Goal: Information Seeking & Learning: Check status

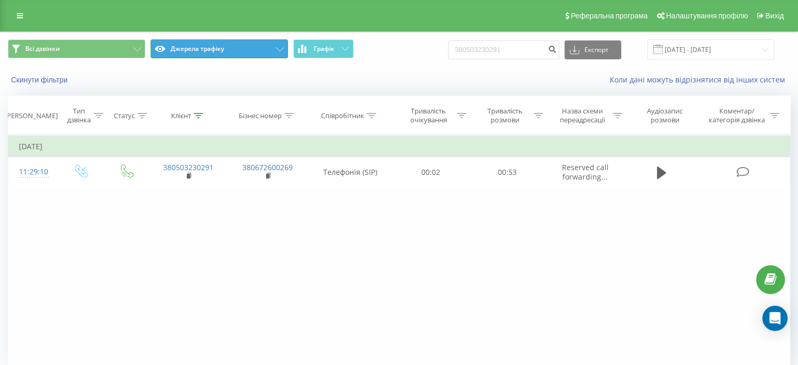
click at [225, 51] on button "Джерела трафіку" at bounding box center [219, 48] width 137 height 19
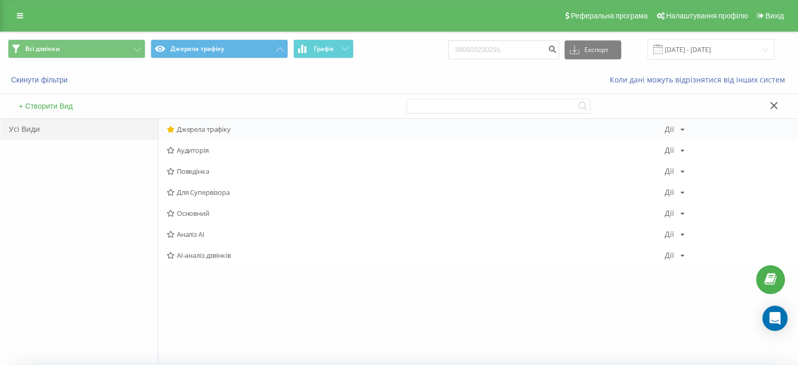
click at [197, 130] on span "Джерела трафіку" at bounding box center [416, 128] width 498 height 7
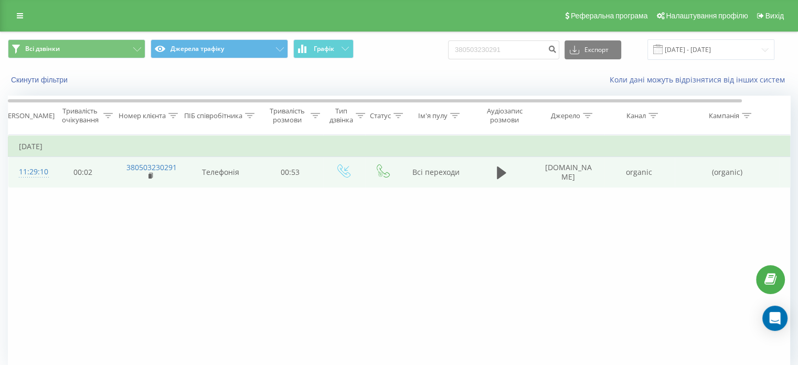
drag, startPoint x: 539, startPoint y: 167, endPoint x: 581, endPoint y: 179, distance: 43.0
click at [581, 179] on td "www.google.com" at bounding box center [568, 172] width 71 height 30
copy td "www.google.com"
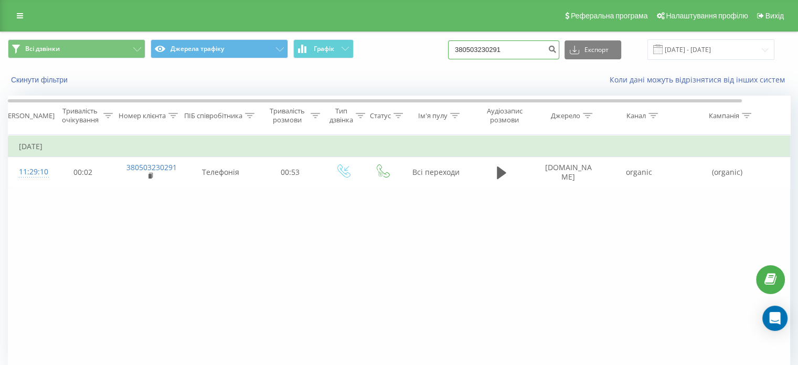
click at [502, 53] on input "380503230291" at bounding box center [503, 49] width 111 height 19
paste input "63 718 8788"
type input "380 63 718 8788"
click at [557, 47] on icon "submit" at bounding box center [552, 48] width 9 height 6
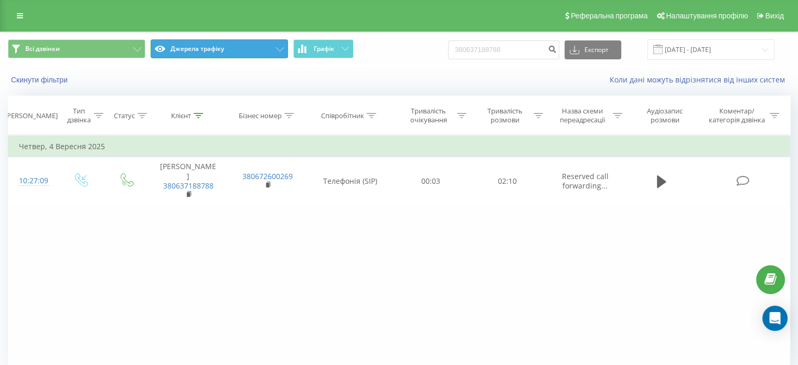
click at [236, 52] on button "Джерела трафіку" at bounding box center [219, 48] width 137 height 19
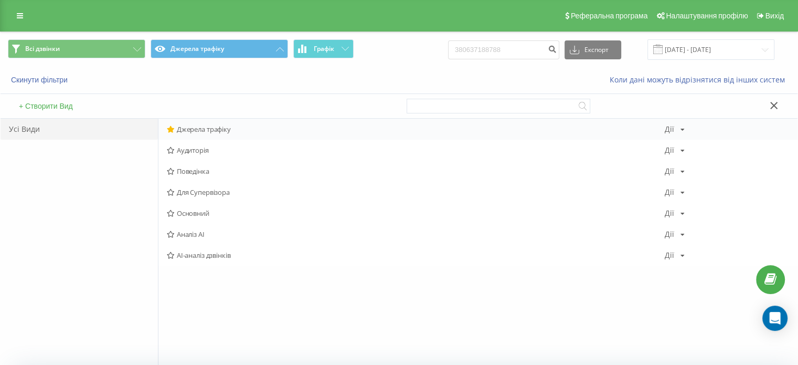
click at [193, 126] on span "Джерела трафіку" at bounding box center [416, 128] width 498 height 7
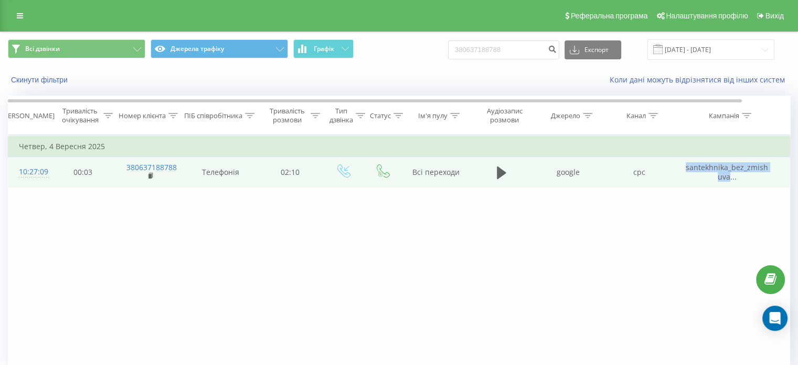
drag, startPoint x: 680, startPoint y: 165, endPoint x: 730, endPoint y: 178, distance: 52.6
click at [730, 178] on td "santekhnika_bez_zmishuva..." at bounding box center [727, 172] width 105 height 30
copy span "santekhnika_bez_zmishuva"
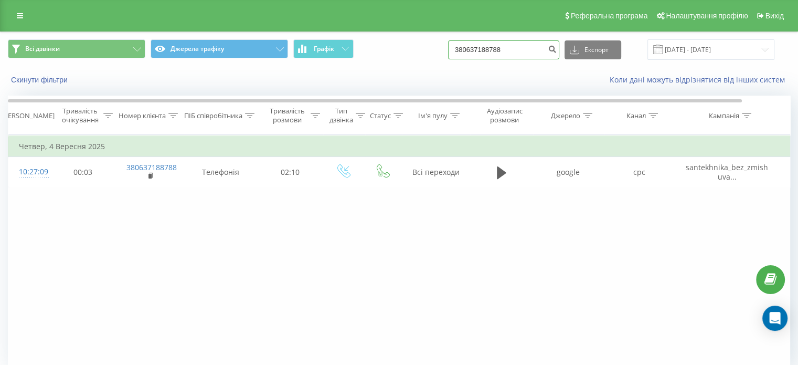
click at [493, 48] on input "380637188788" at bounding box center [503, 49] width 111 height 19
paste input "2000149146"
click at [496, 57] on input "2000149146" at bounding box center [503, 49] width 111 height 19
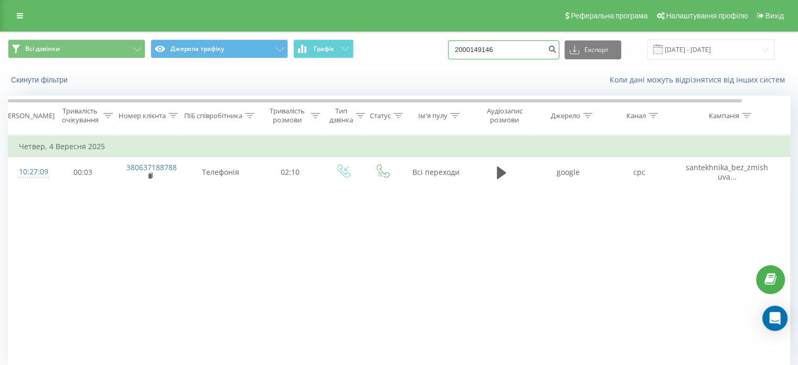
paste input "380 98 446 0867"
type input "380 98 446 0867"
click at [559, 51] on button "submit" at bounding box center [552, 49] width 14 height 19
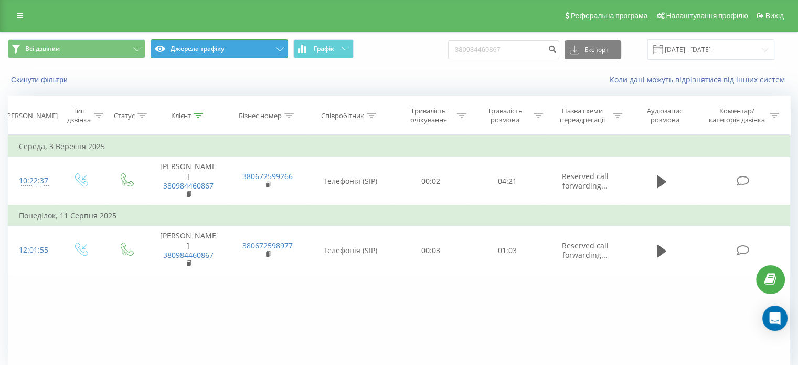
click at [231, 50] on button "Джерела трафіку" at bounding box center [219, 48] width 137 height 19
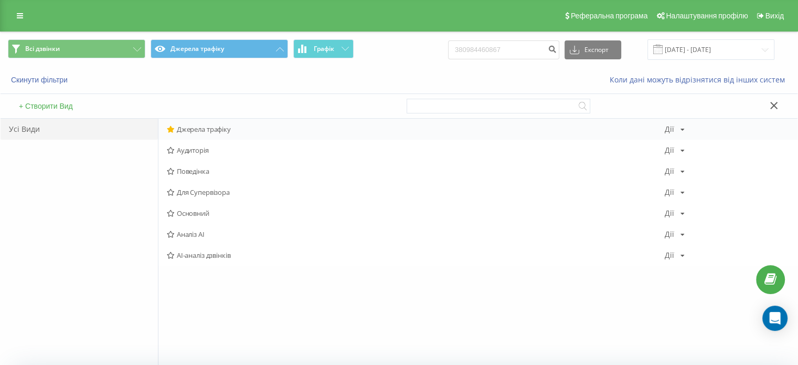
click at [204, 123] on div "Джерела трафіку Дії Редагувати Копіювати Видалити За замовчуванням Поділитися" at bounding box center [477, 129] width 639 height 21
click at [287, 126] on span "Джерела трафіку" at bounding box center [416, 128] width 498 height 7
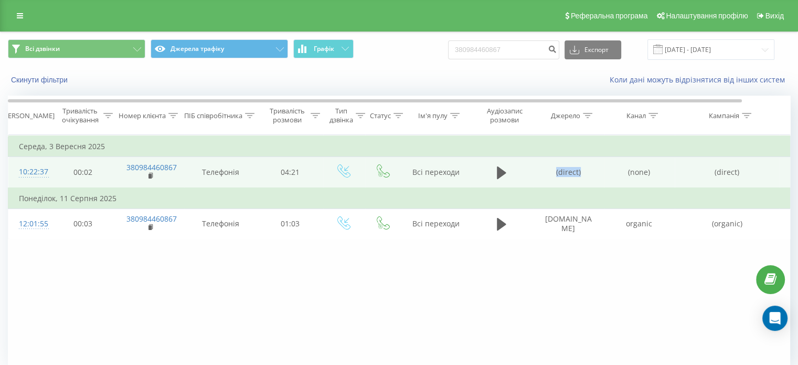
drag, startPoint x: 555, startPoint y: 167, endPoint x: 583, endPoint y: 173, distance: 28.9
click at [583, 173] on td "(direct)" at bounding box center [568, 172] width 71 height 31
copy td "(direct)"
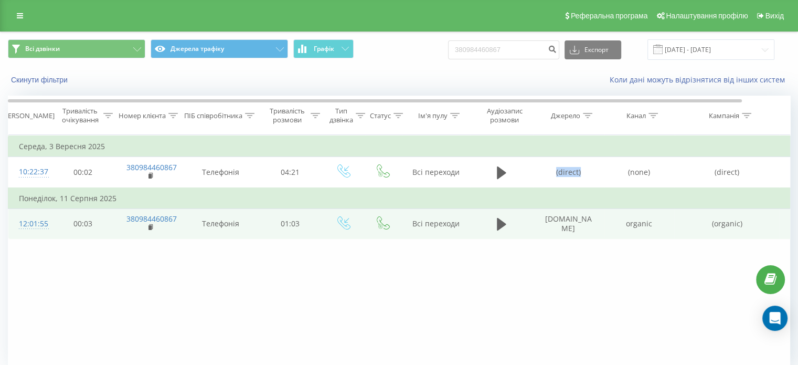
drag, startPoint x: 539, startPoint y: 216, endPoint x: 590, endPoint y: 231, distance: 52.8
click at [590, 231] on td "www.google.com" at bounding box center [568, 223] width 71 height 30
copy td "www.google.com"
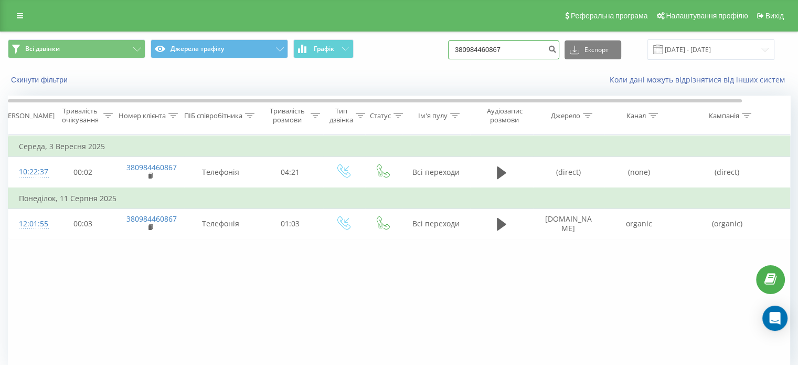
click at [492, 43] on input "380984460867" at bounding box center [503, 49] width 111 height 19
paste input "97 717 6666"
type input "380 97 717 6666"
click at [557, 51] on icon "submit" at bounding box center [552, 48] width 9 height 6
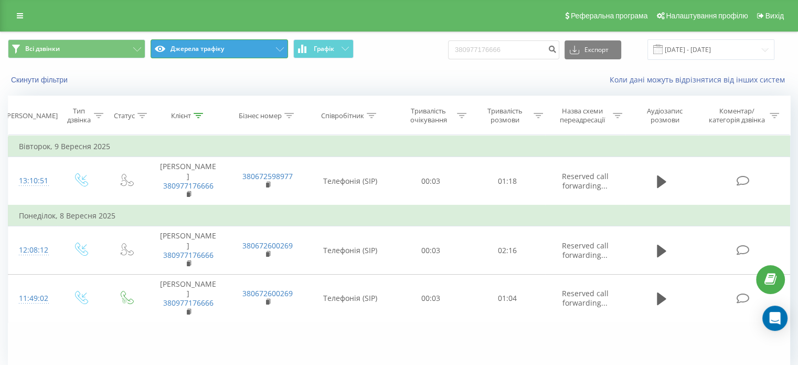
click at [228, 53] on button "Джерела трафіку" at bounding box center [219, 48] width 137 height 19
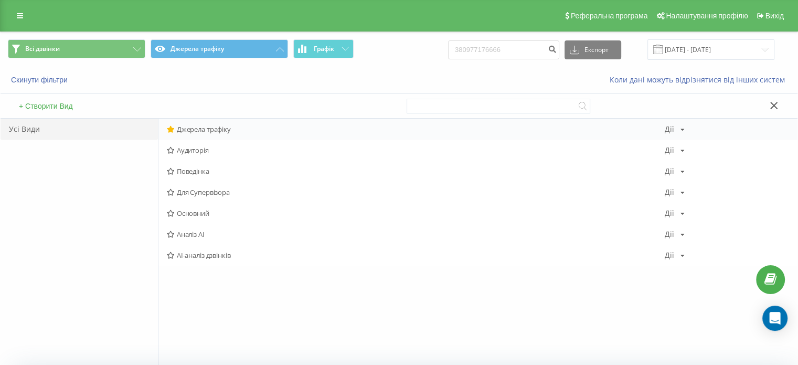
click at [192, 126] on span "Джерела трафіку" at bounding box center [416, 128] width 498 height 7
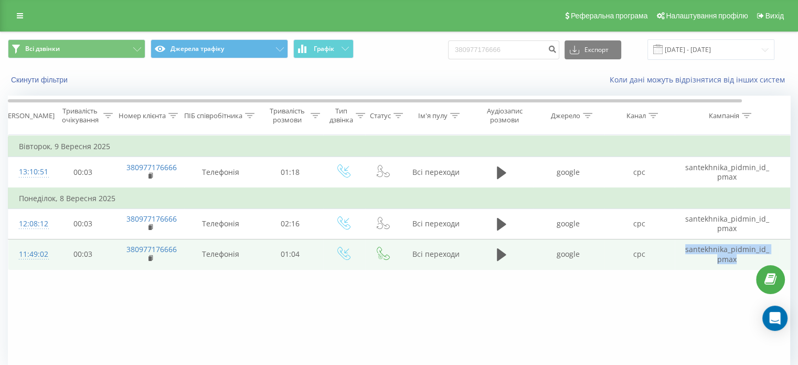
drag, startPoint x: 684, startPoint y: 247, endPoint x: 736, endPoint y: 260, distance: 53.6
click at [736, 260] on td "santekhnіka_pіdmіn_id_pmax" at bounding box center [727, 254] width 105 height 30
copy td "santekhnіka_pіdmіn_id_pmax"
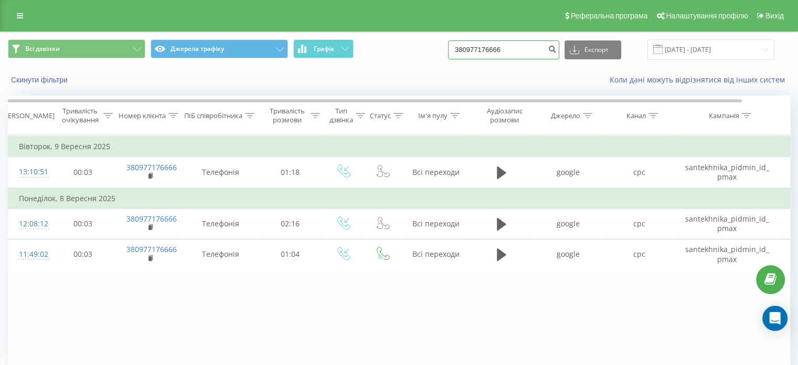
click at [493, 52] on input "380977176666" at bounding box center [503, 49] width 111 height 19
paste input "98 530 5305"
type input "380 98 530 5305"
click at [557, 50] on icon "submit" at bounding box center [552, 48] width 9 height 6
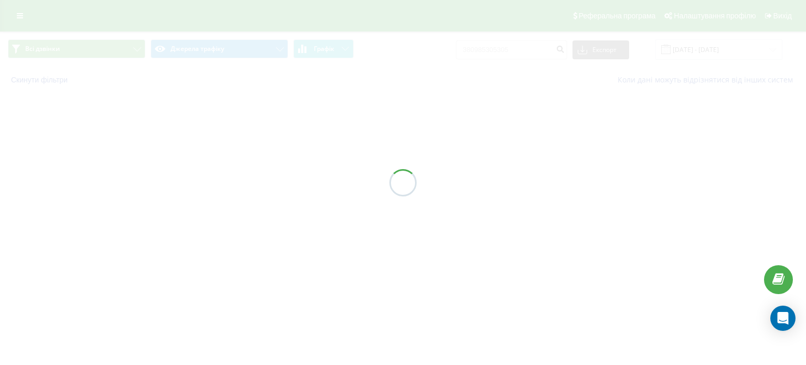
click at [193, 50] on div "Всі дзвінки Джерела трафіку Графік 380985305305 Експорт .csv .xls .xlsx 19.06.2…" at bounding box center [403, 61] width 806 height 61
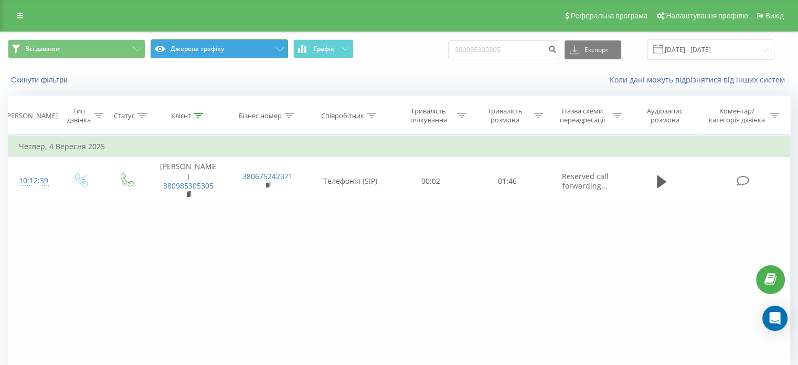
click at [189, 50] on button "Джерела трафіку" at bounding box center [219, 48] width 137 height 19
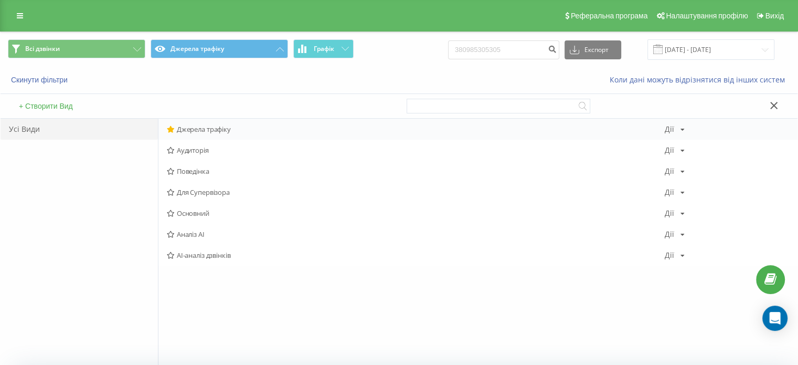
click at [188, 130] on span "Джерела трафіку" at bounding box center [416, 128] width 498 height 7
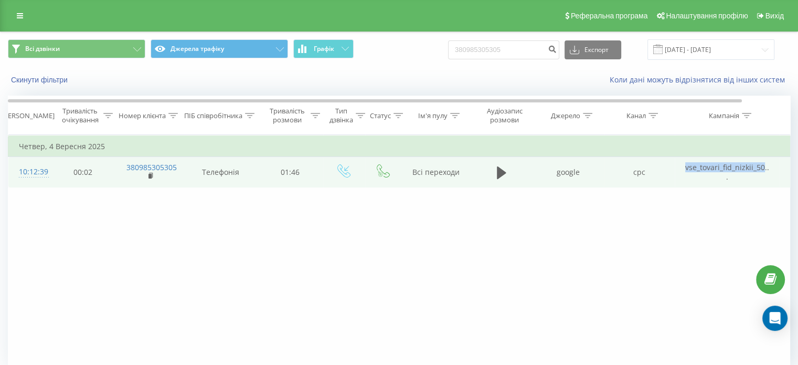
drag, startPoint x: 686, startPoint y: 167, endPoint x: 762, endPoint y: 172, distance: 75.7
click at [762, 172] on td "vse_tovari_fid_nizkii_50..." at bounding box center [727, 172] width 105 height 30
copy span "vse_tovari_fid_nizkii_50"
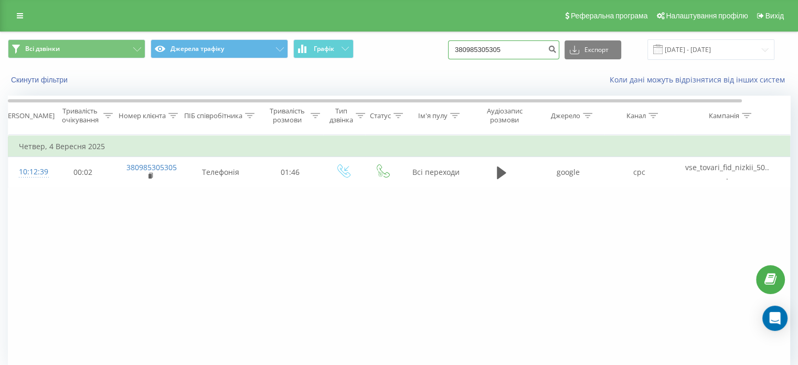
click at [500, 49] on input "380985305305" at bounding box center [503, 49] width 111 height 19
paste input "98 263 8462"
type input "380 98 263 8462"
click at [557, 49] on icon "submit" at bounding box center [552, 48] width 9 height 6
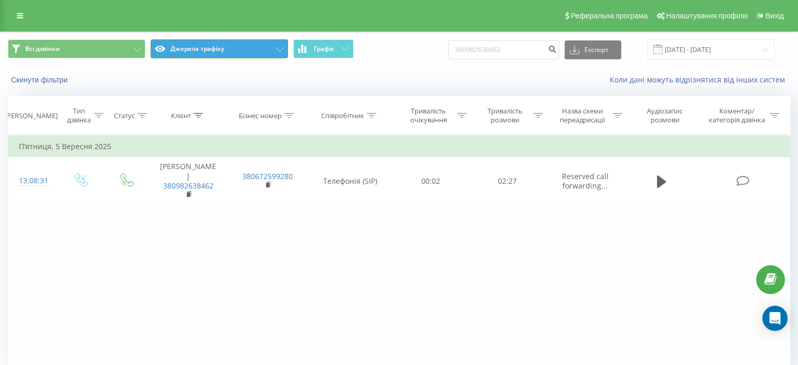
click at [240, 51] on button "Джерела трафіку" at bounding box center [219, 48] width 137 height 19
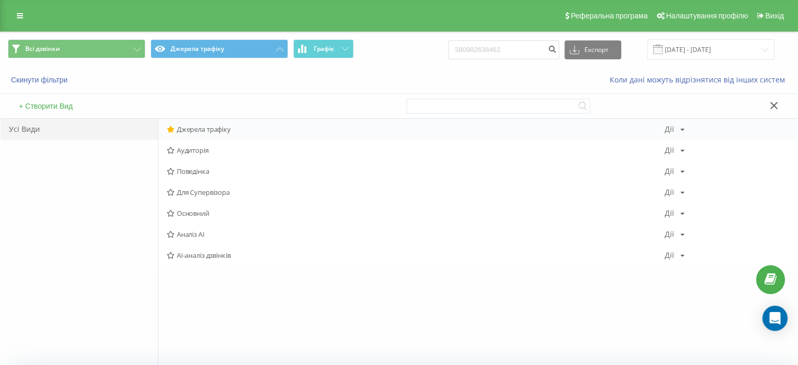
click at [207, 128] on span "Джерела трафіку" at bounding box center [416, 128] width 498 height 7
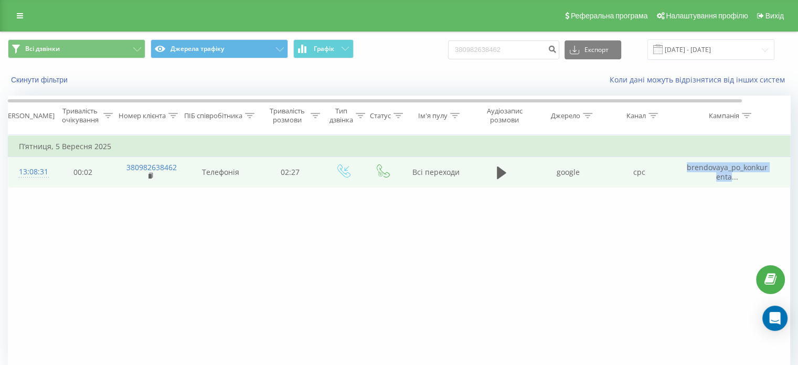
drag, startPoint x: 685, startPoint y: 165, endPoint x: 730, endPoint y: 177, distance: 47.1
click at [730, 177] on td "brendovaya_po_konkurenta..." at bounding box center [727, 172] width 105 height 30
copy span "brendovaya_po_konkurenta"
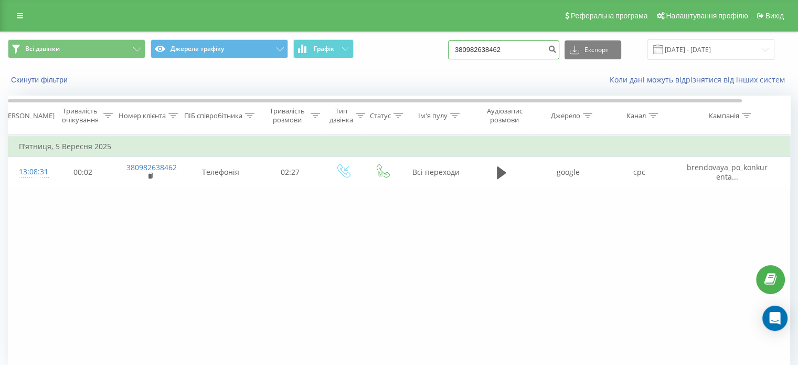
click at [471, 48] on input "380982638462" at bounding box center [503, 49] width 111 height 19
paste input "66 021 6858"
type input "380 66 021 6858"
click at [570, 50] on div "380 66 021 6858 Експорт .csv .xls .xlsx 19.06.2025 - 19.09.2025" at bounding box center [611, 49] width 326 height 20
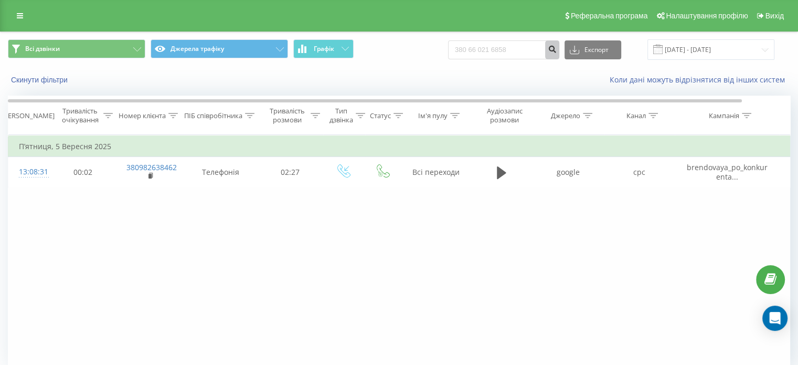
click at [559, 50] on button "submit" at bounding box center [552, 49] width 14 height 19
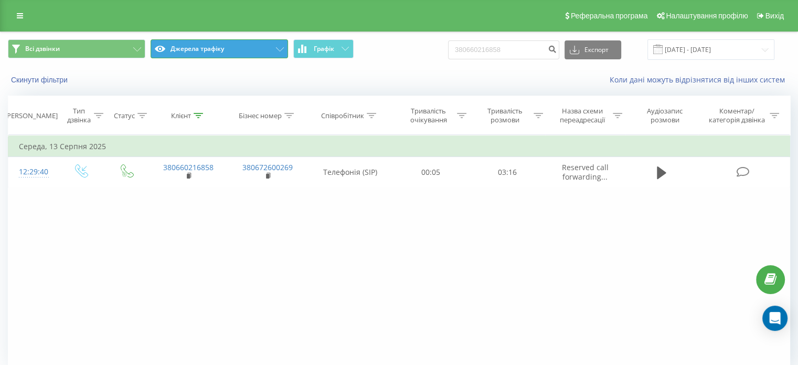
click at [217, 50] on button "Джерела трафіку" at bounding box center [219, 48] width 137 height 19
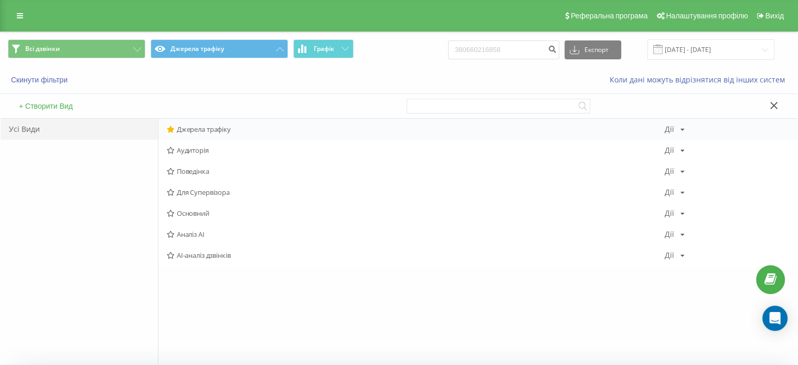
click at [188, 126] on span "Джерела трафіку" at bounding box center [416, 128] width 498 height 7
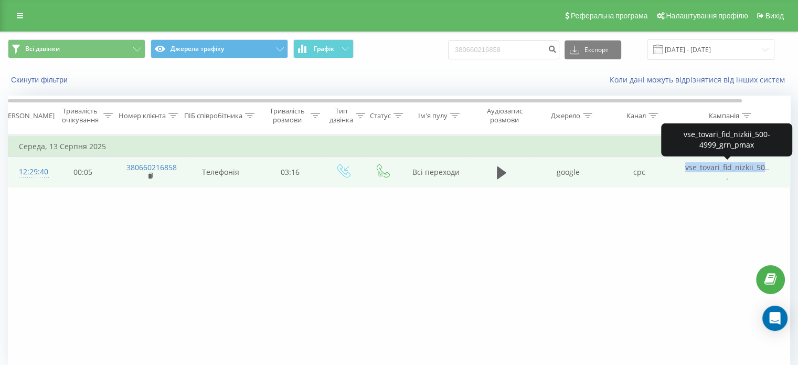
drag, startPoint x: 678, startPoint y: 162, endPoint x: 763, endPoint y: 168, distance: 84.7
click at [763, 168] on td "vse_tovari_fid_nizkii_50..." at bounding box center [727, 172] width 105 height 30
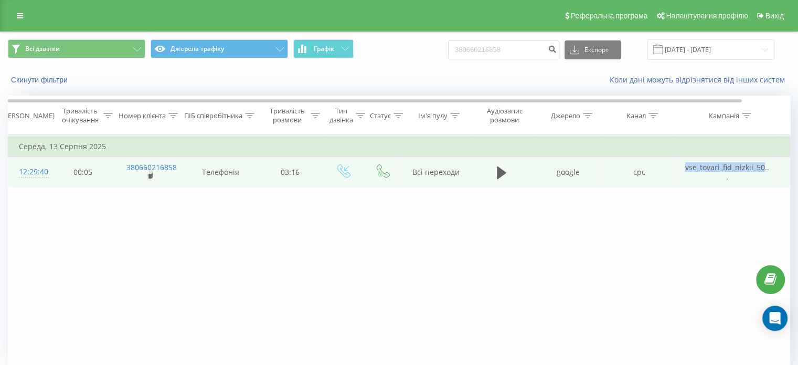
copy span "vse_tovari_fid_nizkii_50"
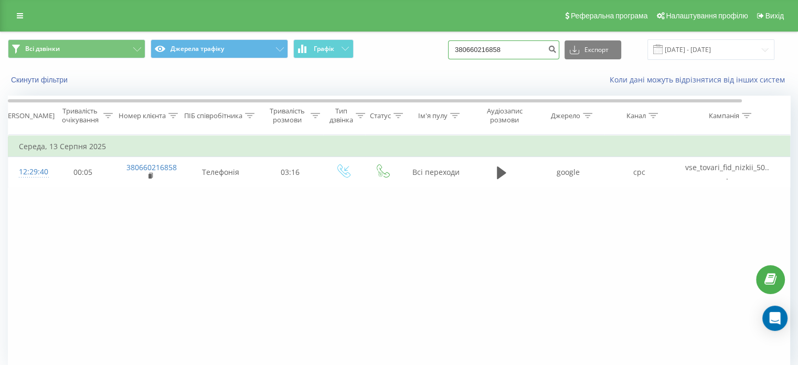
click at [484, 56] on input "380660216858" at bounding box center [503, 49] width 111 height 19
paste input "97 934 9663"
type input "380 97 934 9663"
click at [557, 51] on icon "submit" at bounding box center [552, 48] width 9 height 6
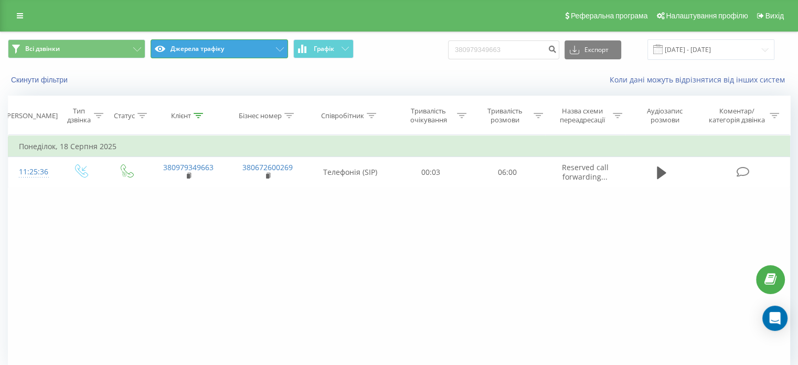
click at [196, 55] on button "Джерела трафіку" at bounding box center [219, 48] width 137 height 19
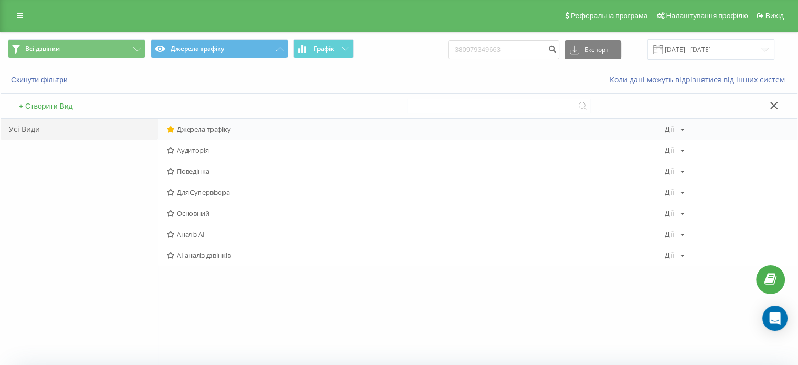
click at [185, 126] on span "Джерела трафіку" at bounding box center [416, 128] width 498 height 7
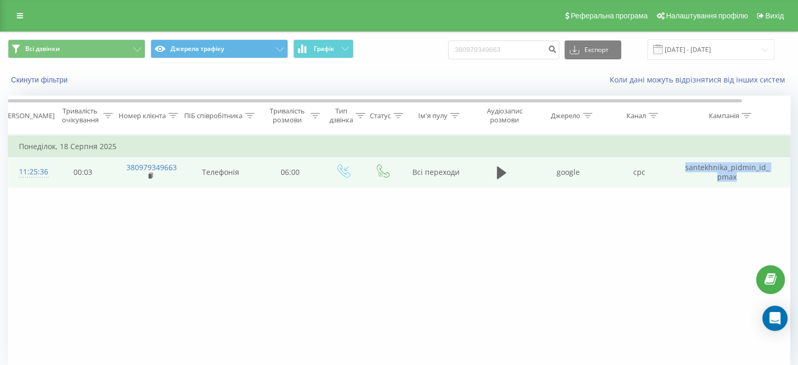
drag, startPoint x: 682, startPoint y: 167, endPoint x: 736, endPoint y: 179, distance: 55.4
click at [736, 179] on td "santekhnіka_pіdmіn_id_pmax" at bounding box center [727, 172] width 105 height 30
copy td "santekhnіka_pіdmіn_id_pmax"
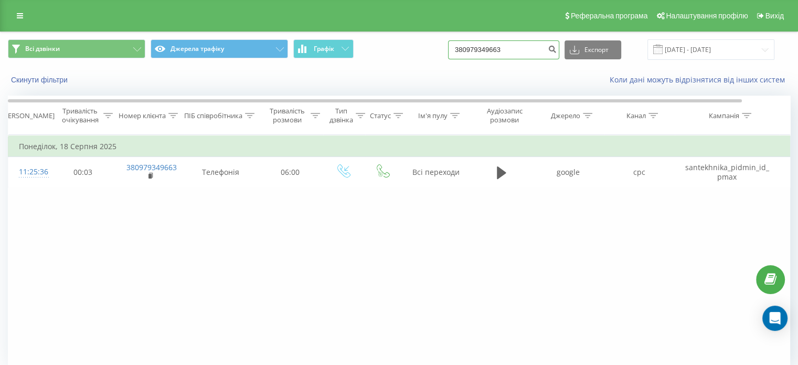
click at [505, 55] on input "380979349663" at bounding box center [503, 49] width 111 height 19
paste input "67 731 3195"
type input "380 67 731 3195"
click at [556, 52] on button "submit" at bounding box center [552, 49] width 14 height 19
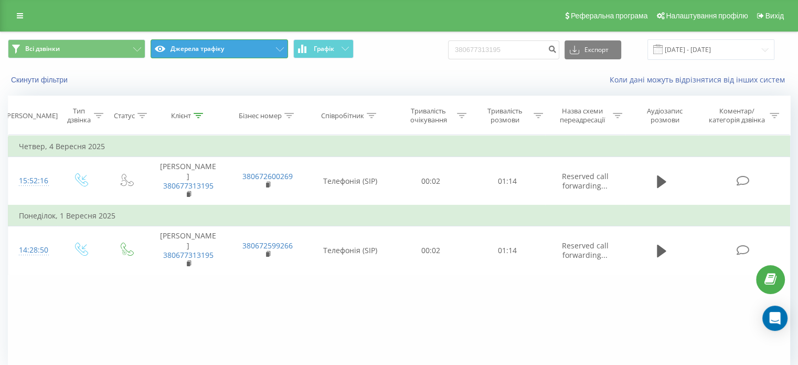
click at [193, 48] on button "Джерела трафіку" at bounding box center [219, 48] width 137 height 19
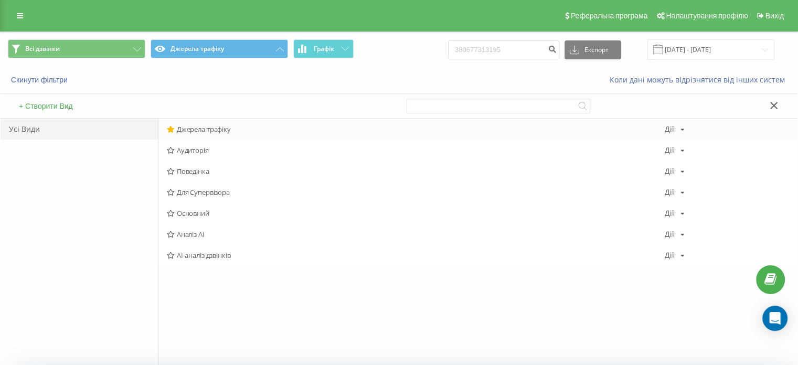
click at [192, 127] on span "Джерела трафіку" at bounding box center [416, 128] width 498 height 7
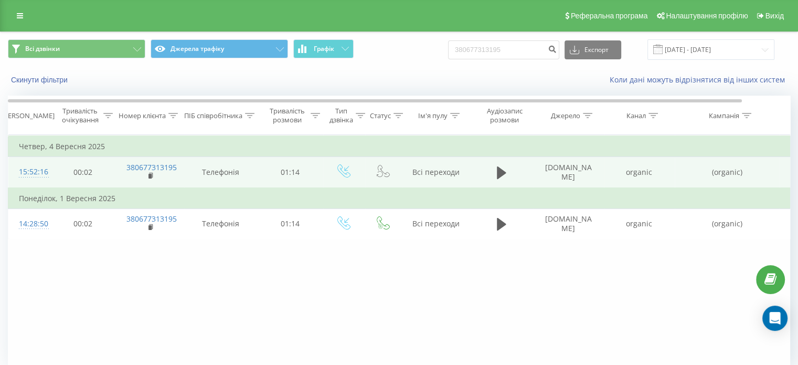
drag, startPoint x: 539, startPoint y: 164, endPoint x: 593, endPoint y: 180, distance: 55.8
click at [593, 180] on td "[DOMAIN_NAME]" at bounding box center [568, 172] width 71 height 31
copy td "[DOMAIN_NAME]"
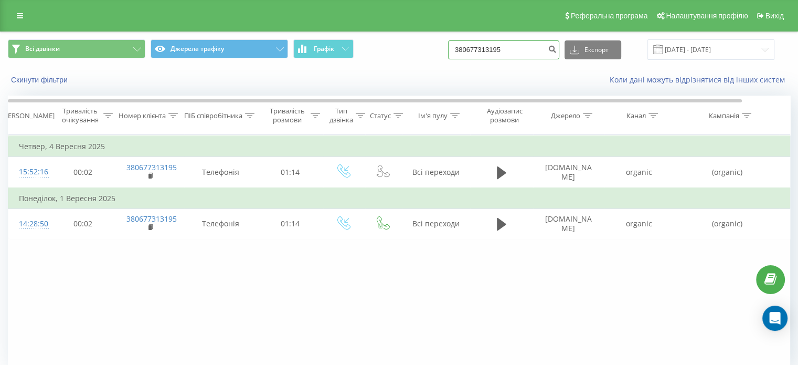
click at [514, 56] on input "380677313195" at bounding box center [503, 49] width 111 height 19
paste input "93 325 4682"
type input "380 93 325 4682"
click at [557, 50] on icon "submit" at bounding box center [552, 48] width 9 height 6
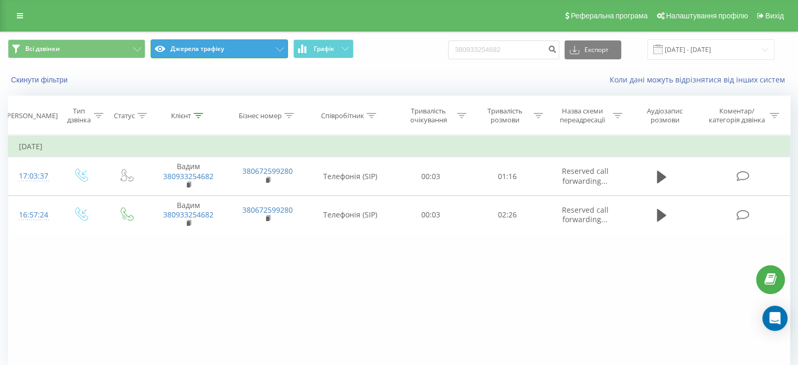
click at [247, 47] on button "Джерела трафіку" at bounding box center [219, 48] width 137 height 19
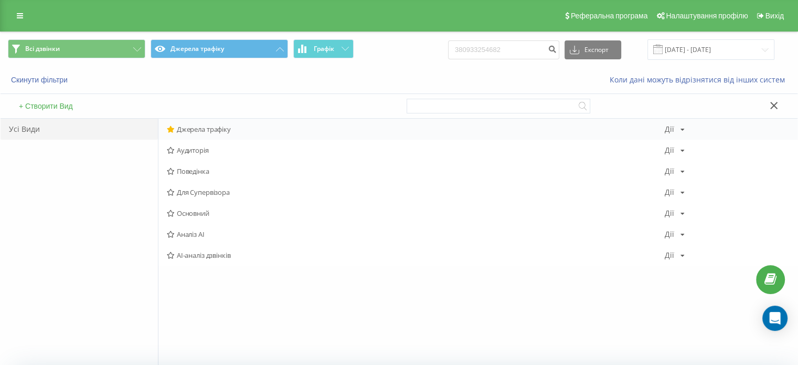
click at [209, 130] on span "Джерела трафіку" at bounding box center [416, 128] width 498 height 7
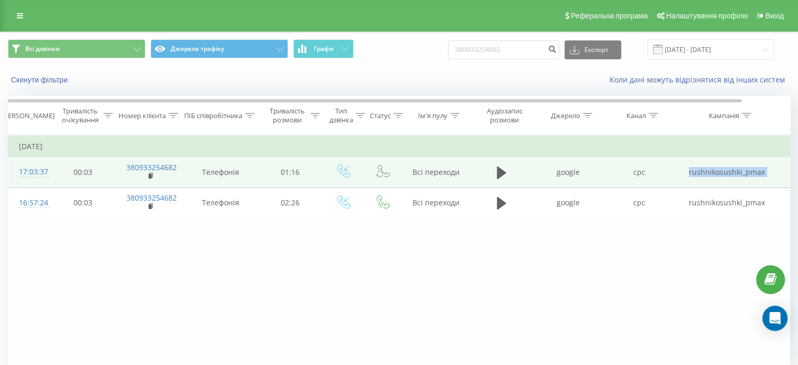
drag, startPoint x: 684, startPoint y: 165, endPoint x: 779, endPoint y: 174, distance: 95.3
click at [779, 174] on tr "17:03:37 00:03 380933254682 Телефонія 01:16 Всі переходи google cpc rushnikosus…" at bounding box center [433, 172] width 850 height 30
copy td "rushnikosushki_pmax"
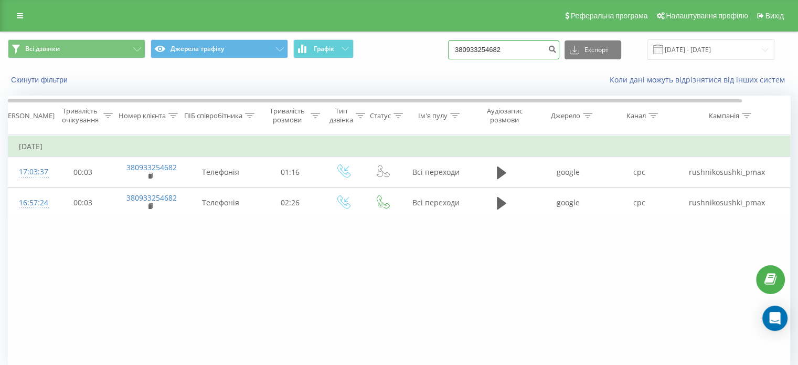
click at [485, 53] on input "380933254682" at bounding box center [503, 49] width 111 height 19
paste input "99 165 9678"
type input "380 99 165 9678"
click at [559, 50] on button "submit" at bounding box center [552, 49] width 14 height 19
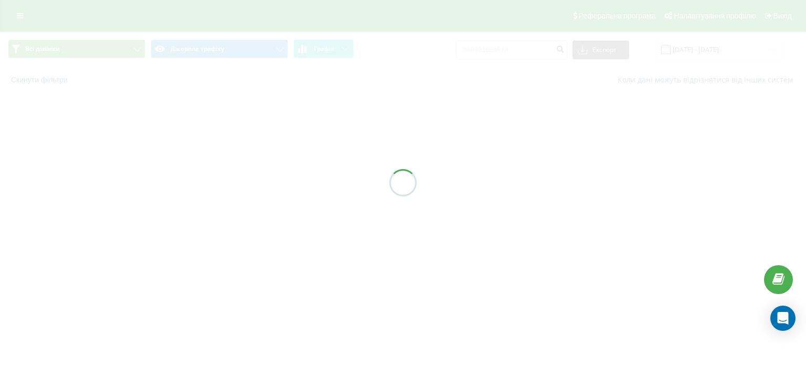
click at [211, 52] on div at bounding box center [403, 182] width 806 height 365
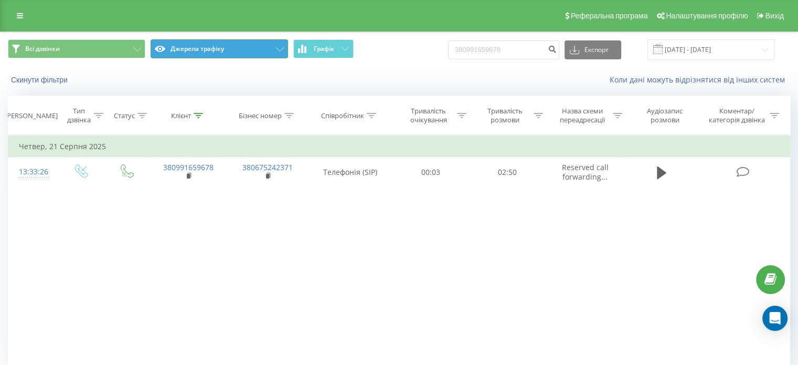
click at [211, 52] on button "Джерела трафіку" at bounding box center [219, 48] width 137 height 19
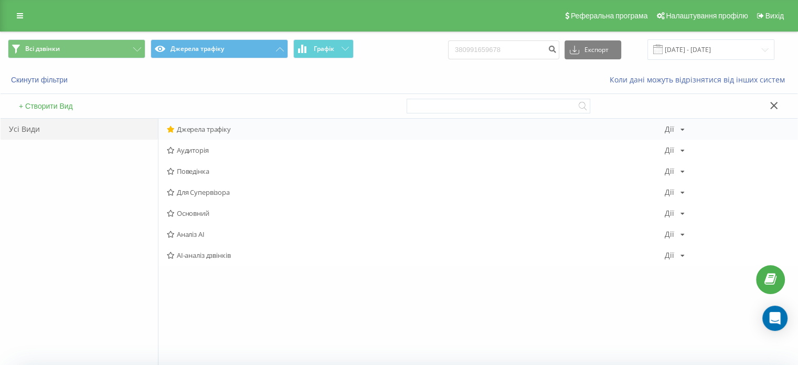
click at [190, 126] on span "Джерела трафіку" at bounding box center [416, 128] width 498 height 7
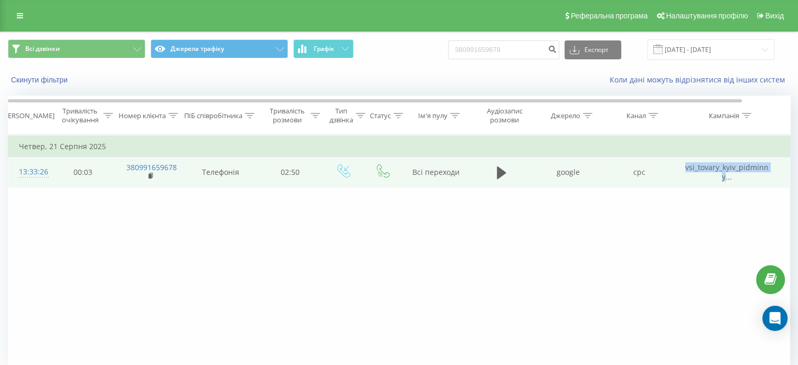
drag, startPoint x: 681, startPoint y: 164, endPoint x: 725, endPoint y: 178, distance: 46.3
click at [725, 178] on td "vsi_tovary_kyiv_pidminny..." at bounding box center [727, 172] width 105 height 30
copy span "vsi_tovary_kyiv_pidminny"
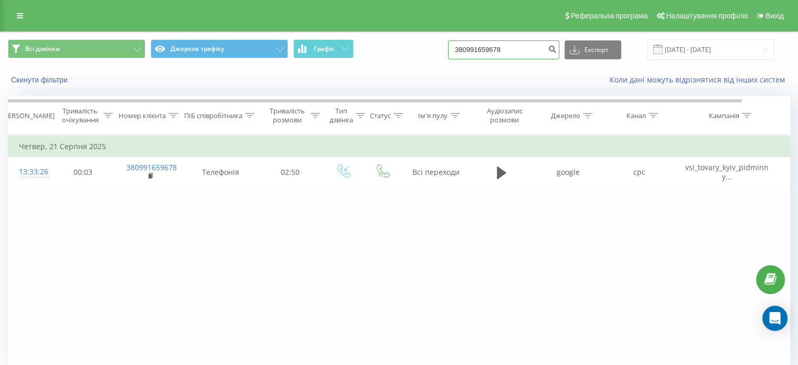
click at [491, 49] on input "380991659678" at bounding box center [503, 49] width 111 height 19
paste input "67 405 7756"
type input "380 67 405 7756"
click at [559, 54] on button "submit" at bounding box center [552, 49] width 14 height 19
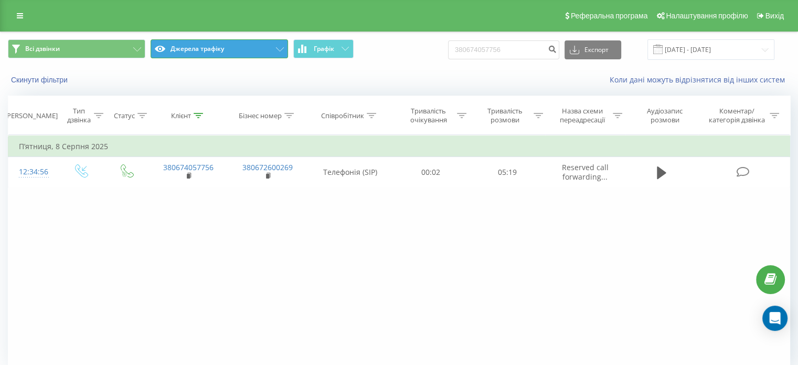
click at [237, 50] on button "Джерела трафіку" at bounding box center [219, 48] width 137 height 19
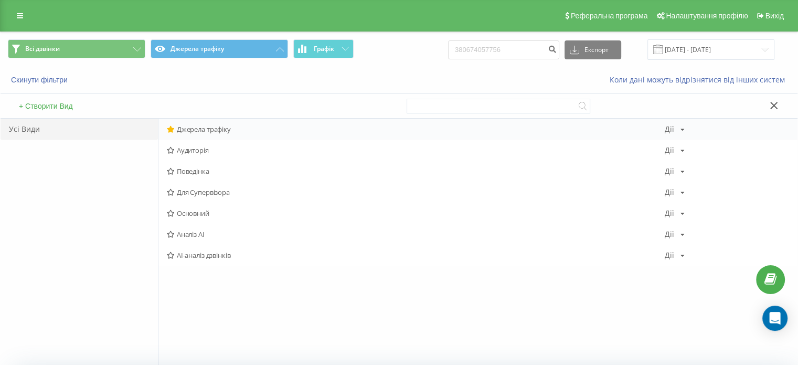
click at [208, 128] on span "Джерела трафіку" at bounding box center [416, 128] width 498 height 7
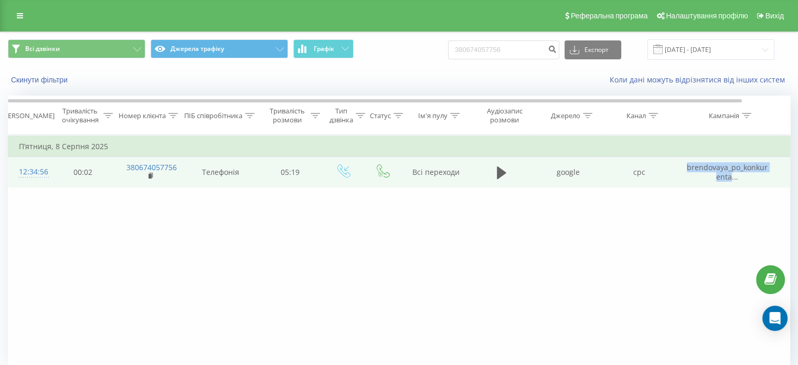
drag, startPoint x: 674, startPoint y: 162, endPoint x: 730, endPoint y: 179, distance: 59.3
click at [730, 179] on tr "12:34:56 00:02 380674057756 Телефонія 05:19 Всі переходи google cpc brendovaya_…" at bounding box center [433, 172] width 850 height 30
copy tr "brendovaya_po_konkurenta"
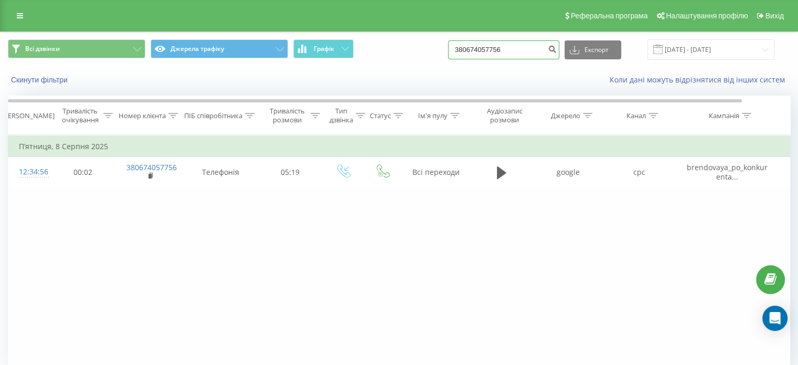
click at [509, 52] on input "380674057756" at bounding box center [503, 49] width 111 height 19
paste input "93 261 5534"
type input "380 93 261 5534"
click at [559, 52] on button "submit" at bounding box center [552, 49] width 14 height 19
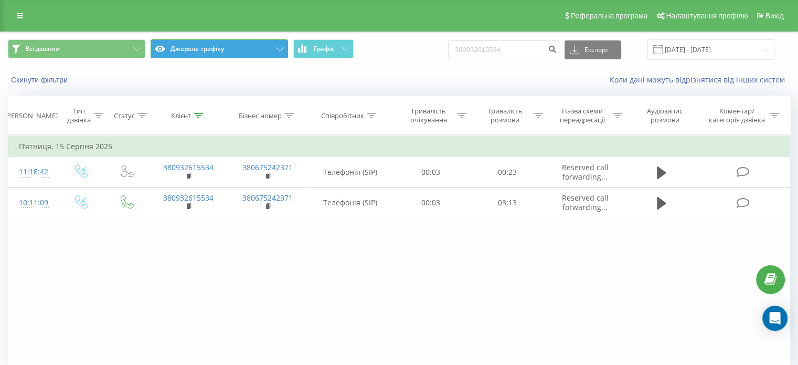
click at [190, 52] on button "Джерела трафіку" at bounding box center [219, 48] width 137 height 19
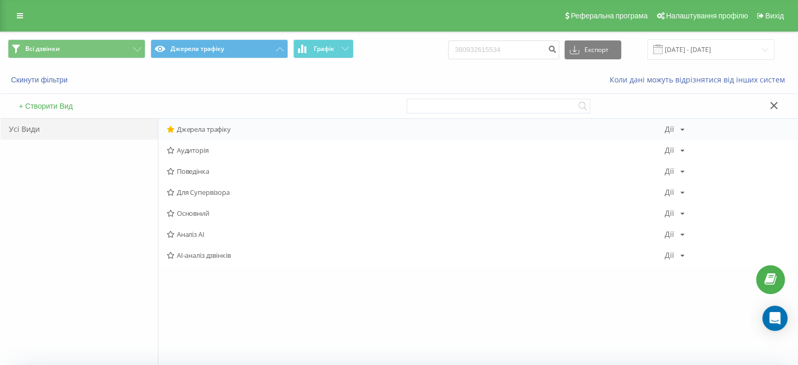
click at [187, 123] on div "Джерела трафіку Дії Редагувати Копіювати Видалити За замовчуванням Поділитися" at bounding box center [477, 129] width 639 height 21
click at [213, 132] on span "Джерела трафіку" at bounding box center [416, 128] width 498 height 7
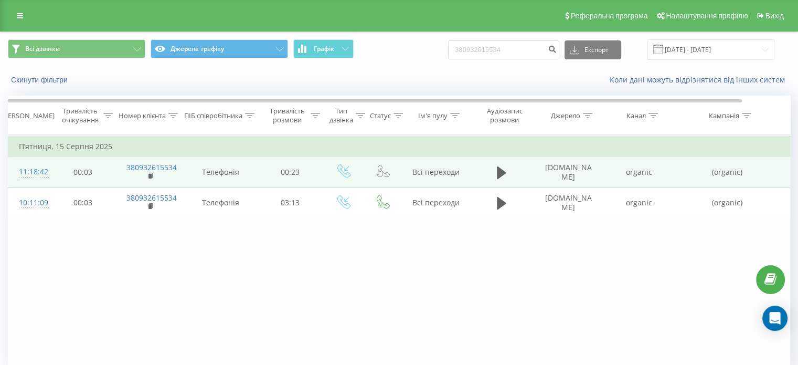
drag, startPoint x: 587, startPoint y: 173, endPoint x: 543, endPoint y: 167, distance: 44.4
click at [543, 167] on td "www.google.com" at bounding box center [568, 172] width 71 height 30
copy td "www.google.com"
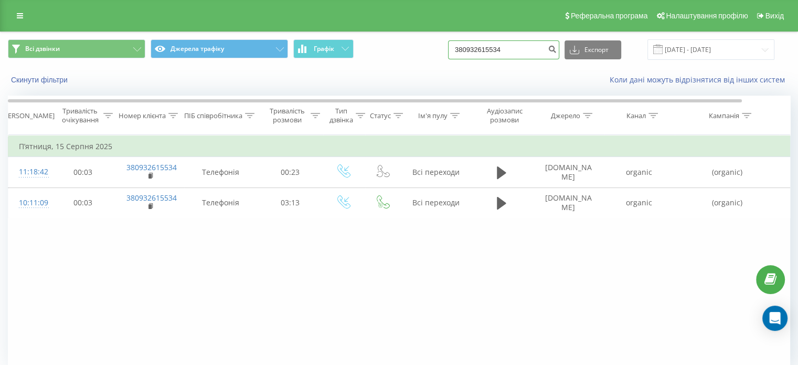
click at [515, 46] on input "380932615534" at bounding box center [503, 49] width 111 height 19
paste input "67 230 3887"
type input "380 67 230 3887"
click at [557, 50] on icon "submit" at bounding box center [552, 48] width 9 height 6
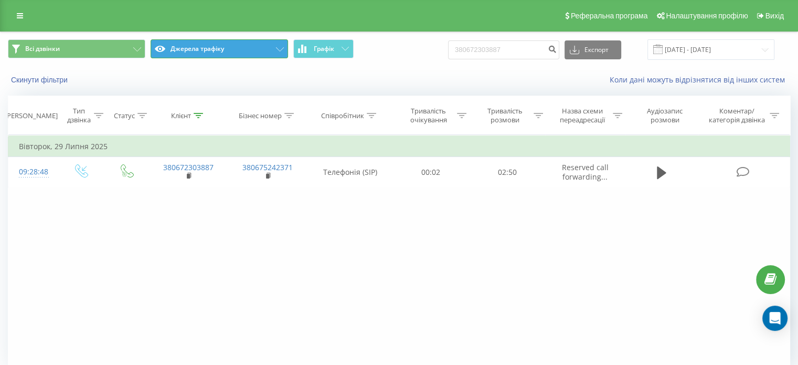
click at [258, 48] on button "Джерела трафіку" at bounding box center [219, 48] width 137 height 19
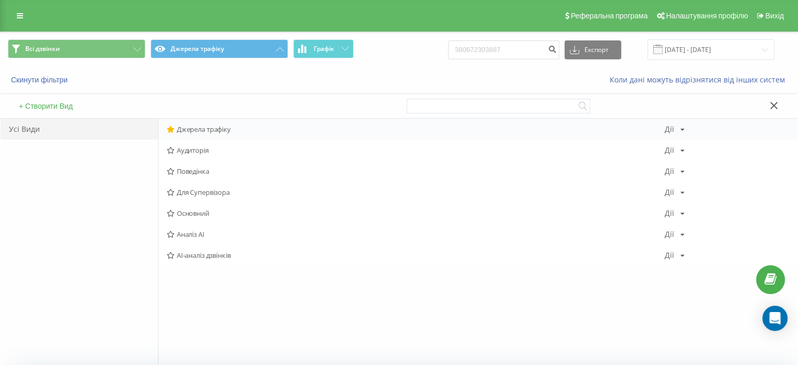
click at [209, 129] on span "Джерела трафіку" at bounding box center [416, 128] width 498 height 7
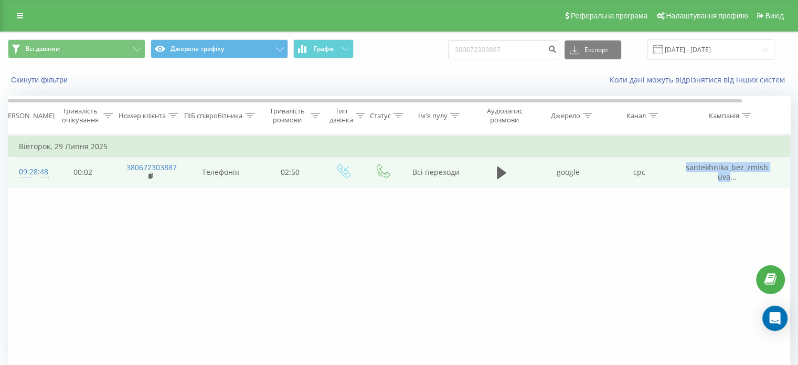
drag, startPoint x: 686, startPoint y: 169, endPoint x: 728, endPoint y: 178, distance: 42.9
click at [728, 178] on td "santekhnika_bez_zmishuva..." at bounding box center [727, 172] width 105 height 30
copy span "santekhnika_bez_zmishuva"
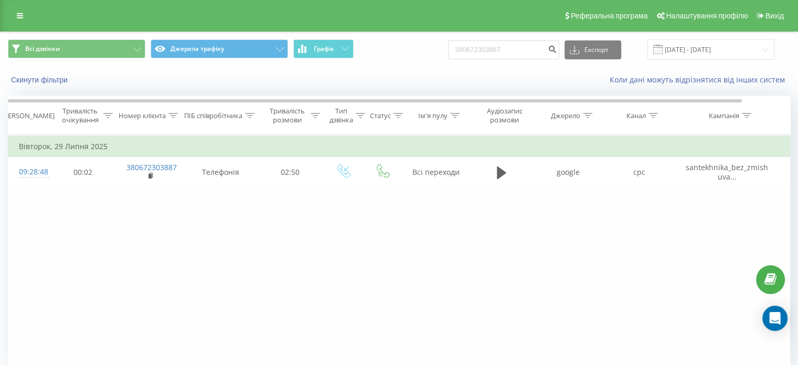
click at [490, 59] on div "380672303887 Експорт .csv .xls .xlsx 19.06.2025 - 19.09.2025" at bounding box center [611, 49] width 326 height 20
click at [489, 50] on input "380672303887" at bounding box center [503, 49] width 111 height 19
paste input "67 239 5885"
type input "380 67 239 5885"
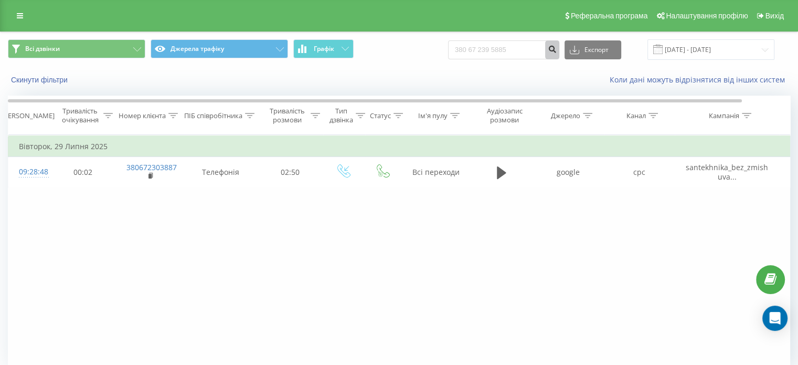
click at [559, 43] on button "submit" at bounding box center [552, 49] width 14 height 19
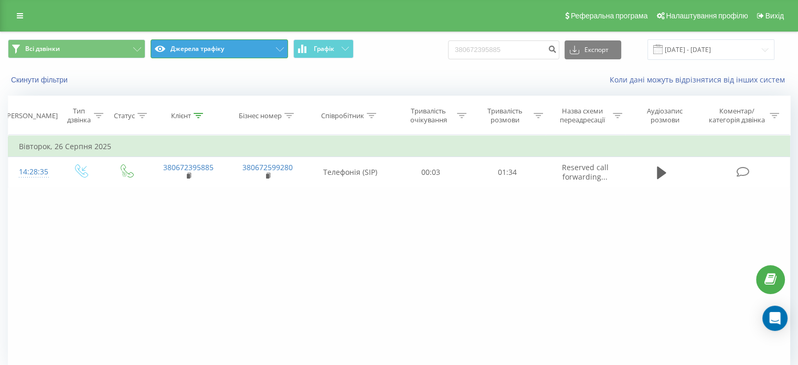
click at [235, 52] on button "Джерела трафіку" at bounding box center [219, 48] width 137 height 19
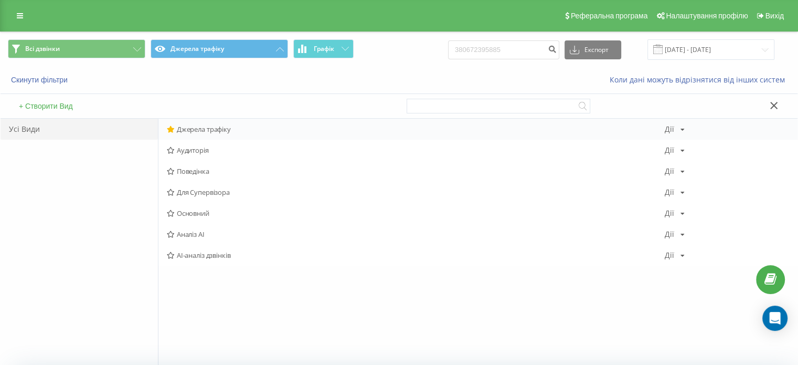
click at [217, 126] on span "Джерела трафіку" at bounding box center [416, 128] width 498 height 7
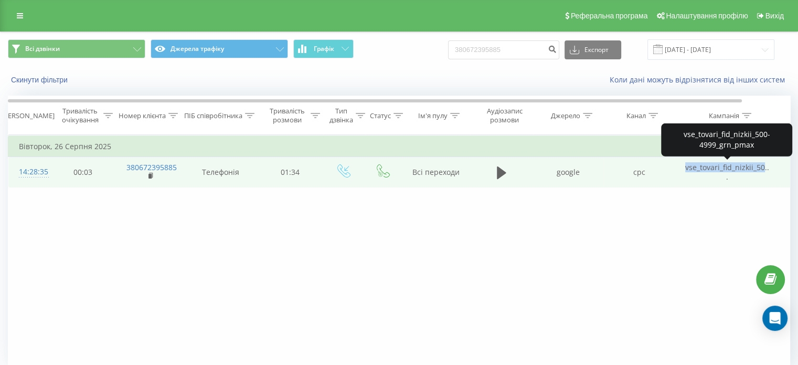
drag, startPoint x: 686, startPoint y: 164, endPoint x: 762, endPoint y: 168, distance: 76.2
click at [762, 168] on span "vse_tovari_fid_nizkii_50..." at bounding box center [727, 171] width 84 height 19
copy span "vse_tovari_fid_nizkii_50"
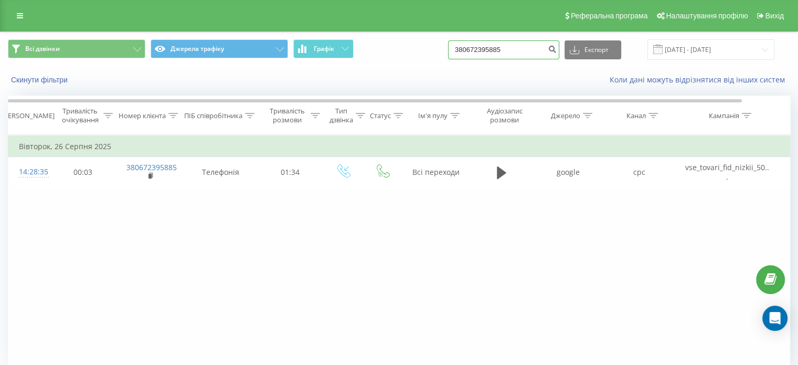
click at [505, 52] on input "380672395885" at bounding box center [503, 49] width 111 height 19
paste input "93 741 03"
type input "380 93 741 0385"
click at [559, 53] on button "submit" at bounding box center [552, 49] width 14 height 19
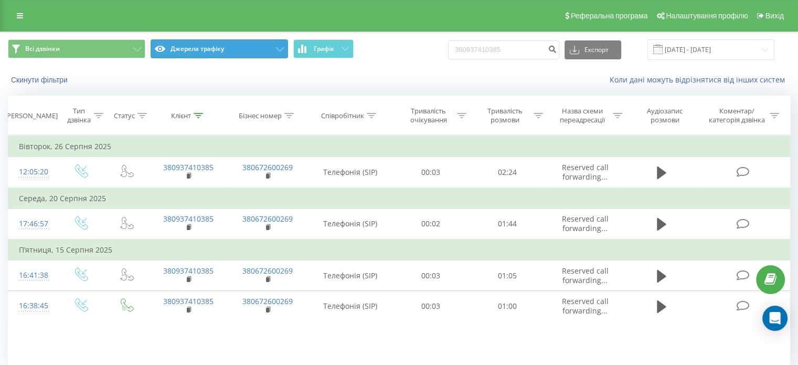
click at [213, 49] on button "Джерела трафіку" at bounding box center [219, 48] width 137 height 19
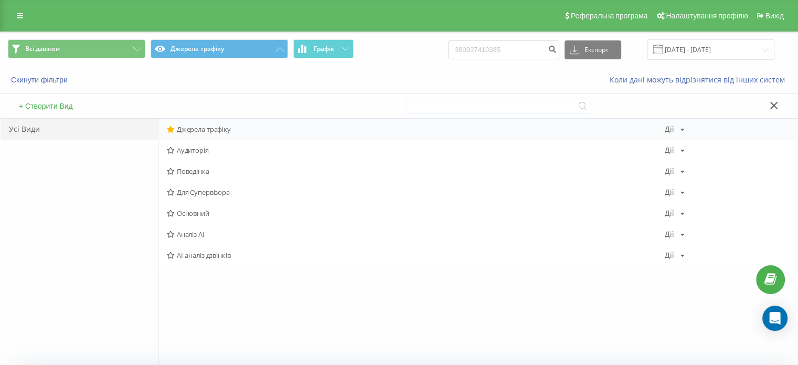
click at [195, 128] on span "Джерела трафіку" at bounding box center [416, 128] width 498 height 7
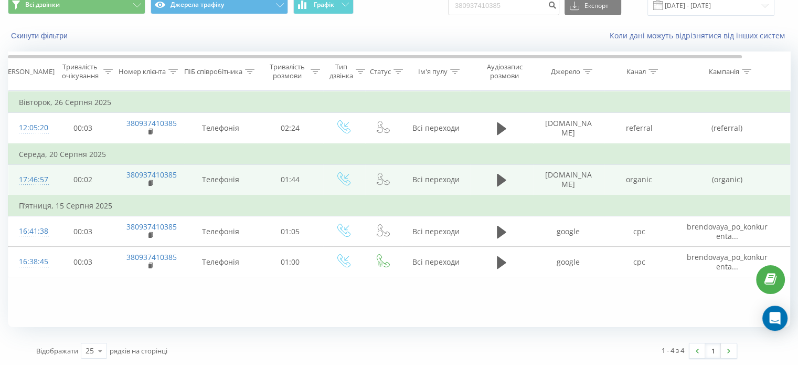
scroll to position [44, 0]
drag, startPoint x: 533, startPoint y: 169, endPoint x: 581, endPoint y: 188, distance: 51.2
click at [581, 188] on td "www.google.com" at bounding box center [568, 180] width 71 height 31
copy td "www.google.com"
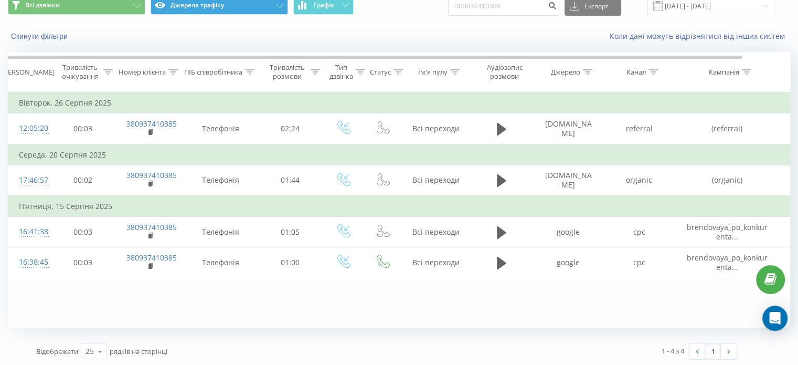
copy td "www.google.com"
click at [493, 6] on input "380937410385" at bounding box center [503, 6] width 111 height 19
paste input "63 171 7134"
type input "380 63 171 7134"
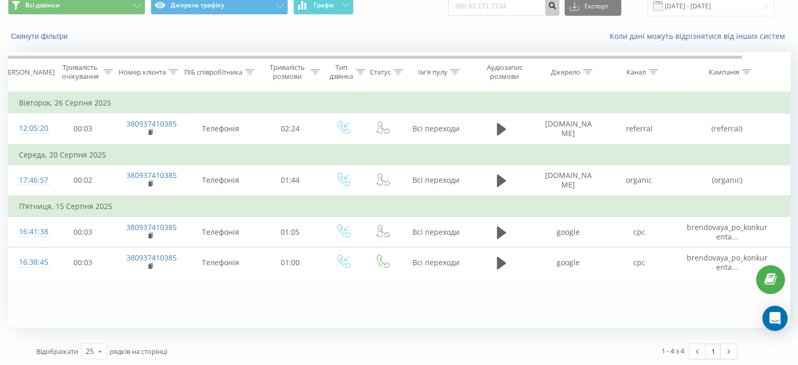
click at [557, 6] on icon "submit" at bounding box center [552, 4] width 9 height 6
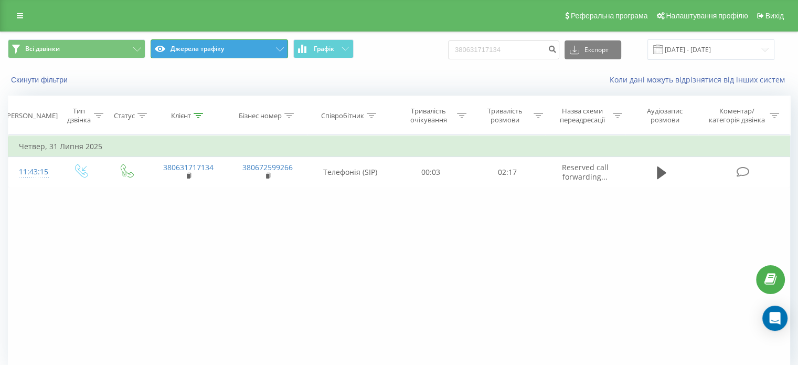
click at [239, 47] on button "Джерела трафіку" at bounding box center [219, 48] width 137 height 19
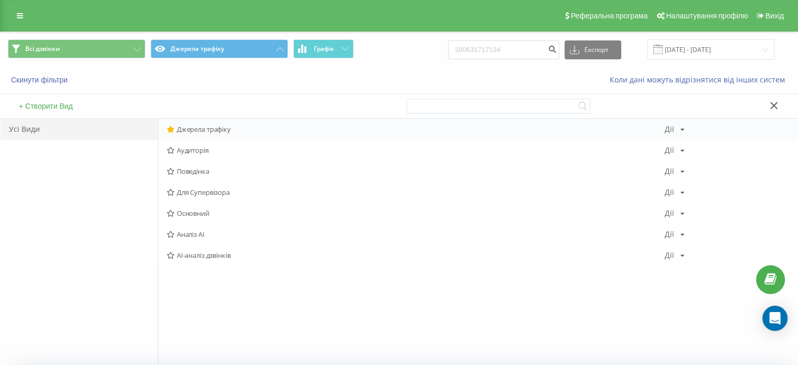
click at [197, 125] on span "Джерела трафіку" at bounding box center [416, 128] width 498 height 7
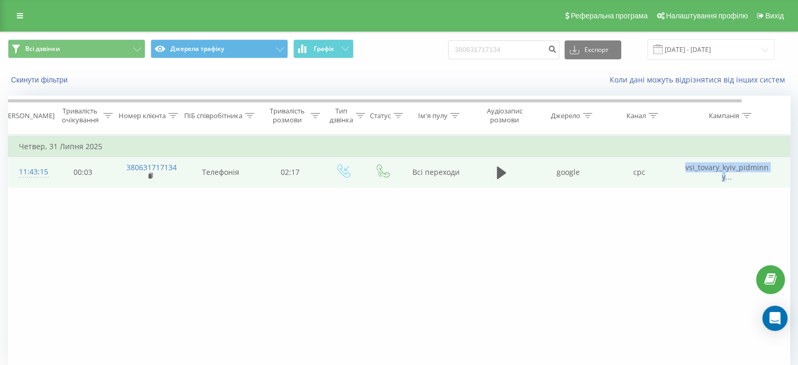
drag, startPoint x: 682, startPoint y: 167, endPoint x: 724, endPoint y: 176, distance: 43.4
click at [724, 176] on td "vsi_tovary_kyiv_pidminny..." at bounding box center [727, 172] width 105 height 30
copy span "vsi_tovary_kyiv_pidminny"
